Goal: Information Seeking & Learning: Learn about a topic

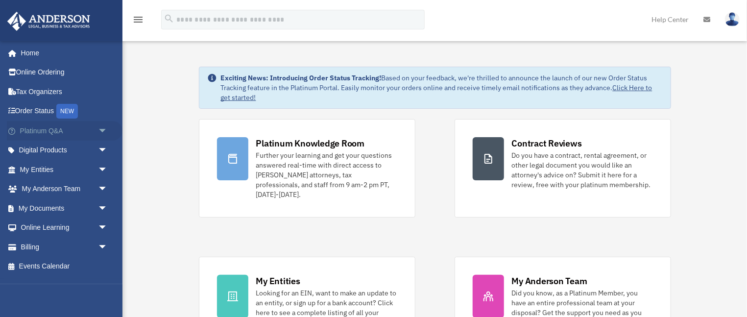
click at [103, 126] on span "arrow_drop_down" at bounding box center [108, 131] width 20 height 20
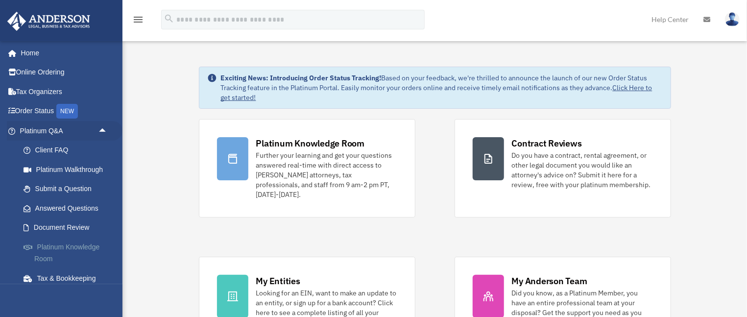
click at [79, 242] on link "Platinum Knowledge Room" at bounding box center [68, 252] width 109 height 31
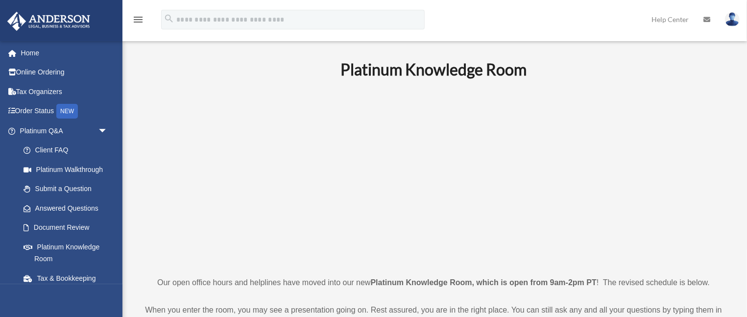
click at [674, 102] on p at bounding box center [434, 177] width 588 height 170
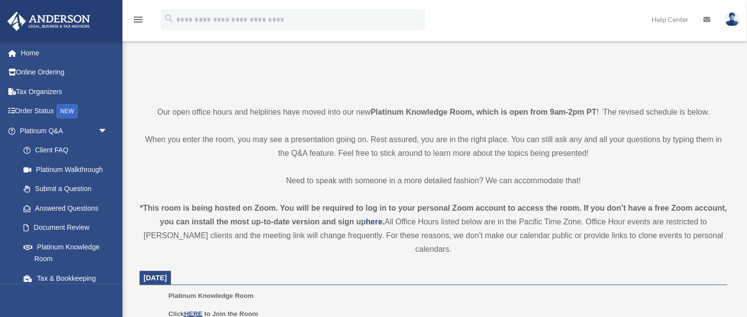
scroll to position [180, 0]
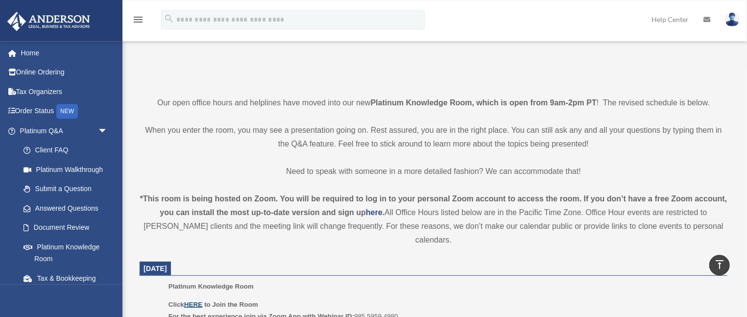
click at [195, 301] on u "HERE" at bounding box center [193, 304] width 18 height 7
